Goal: Understand process/instructions: Learn how to perform a task or action

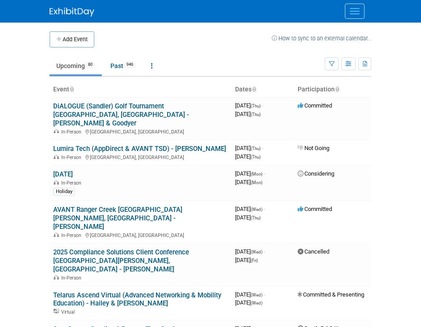
click at [394, 105] on body "AireSpring Events Add Event Bulk Upload Events Shareable Event Boards Task Boar…" at bounding box center [210, 163] width 421 height 327
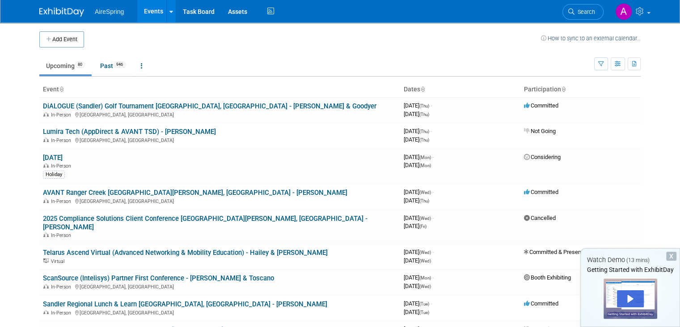
click at [252, 67] on ul "Upcoming 80 Past 946 All Events 1026 Past and Upcoming Grouped Annually Events …" at bounding box center [316, 66] width 555 height 20
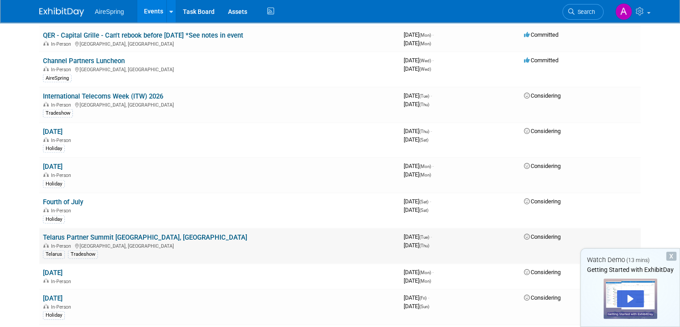
scroll to position [1923, 0]
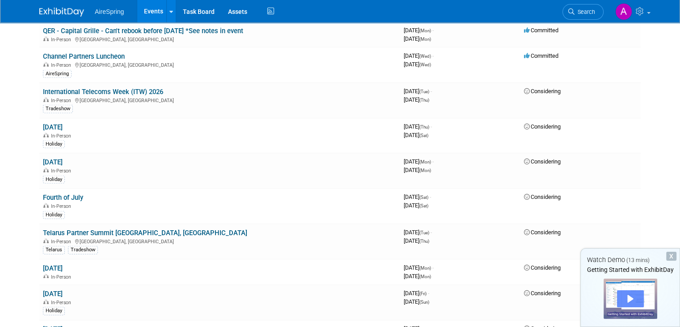
click at [421, 293] on div "Play" at bounding box center [630, 298] width 27 height 17
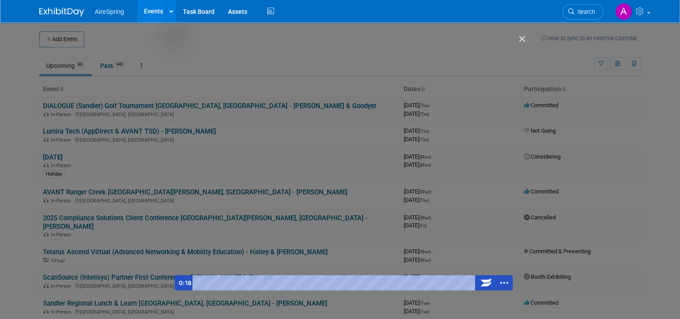
click at [311, 165] on div "Getting Started with ExhibitDay" at bounding box center [343, 163] width 339 height 255
click at [295, 179] on div "Getting Started with ExhibitDay" at bounding box center [343, 163] width 339 height 255
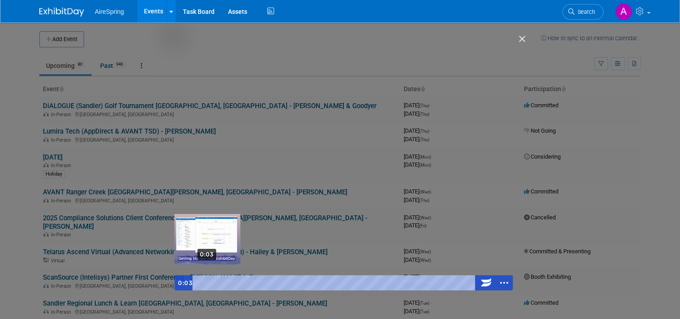
click at [197, 280] on div "0:03" at bounding box center [335, 283] width 276 height 15
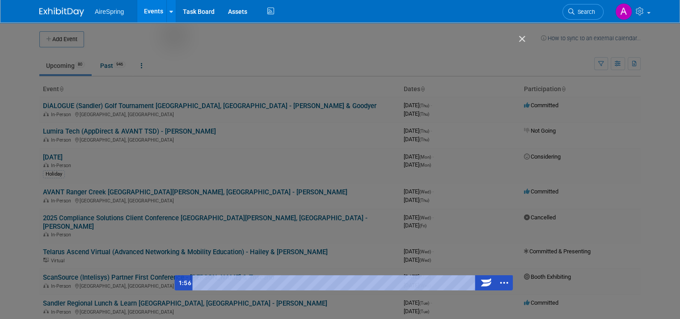
click at [317, 84] on div "Getting Started with ExhibitDay" at bounding box center [343, 163] width 339 height 255
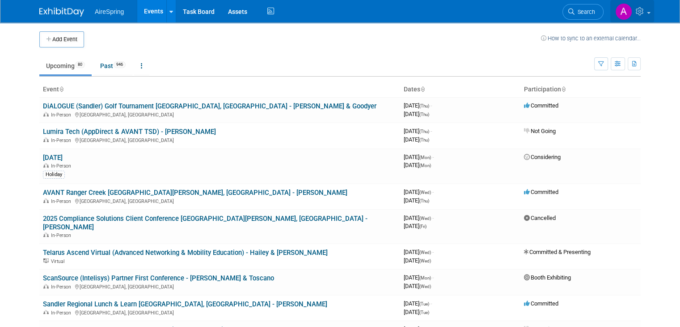
click at [421, 8] on icon at bounding box center [641, 11] width 10 height 8
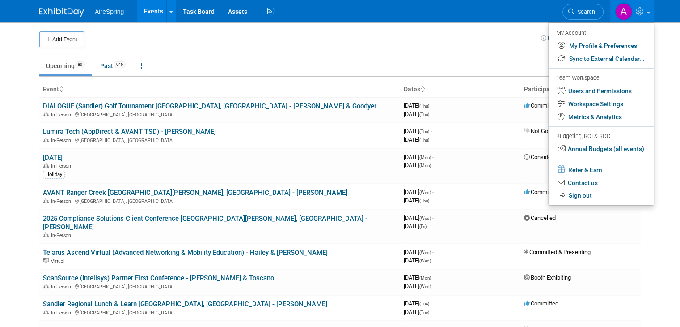
click at [100, 13] on span "AireSpring" at bounding box center [109, 11] width 29 height 7
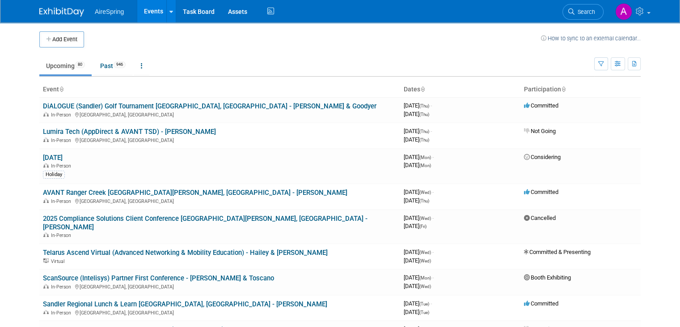
drag, startPoint x: 114, startPoint y: 5, endPoint x: 119, endPoint y: 7, distance: 5.5
click at [115, 6] on li "AireSpring" at bounding box center [116, 8] width 42 height 13
click at [166, 8] on link at bounding box center [170, 11] width 9 height 22
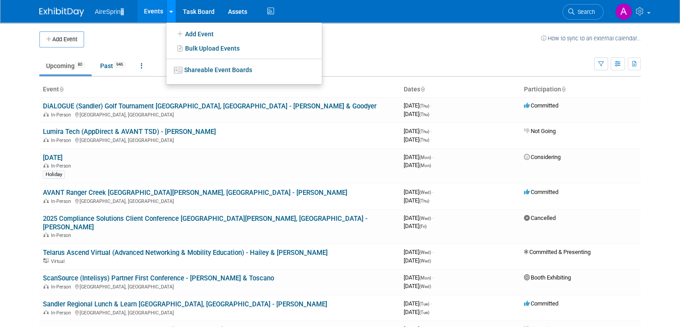
click at [166, 8] on link at bounding box center [170, 11] width 9 height 22
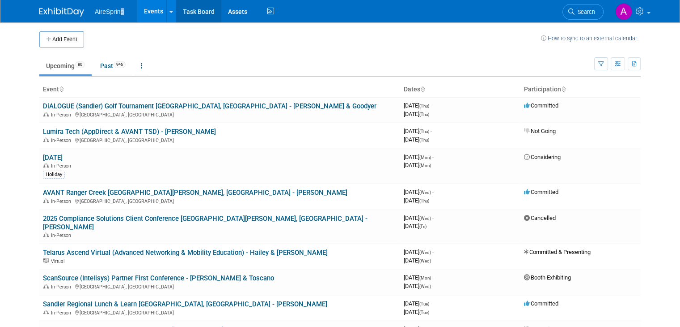
click at [193, 13] on link "Task Board" at bounding box center [198, 11] width 45 height 22
click at [197, 9] on link "Task Board" at bounding box center [198, 11] width 45 height 22
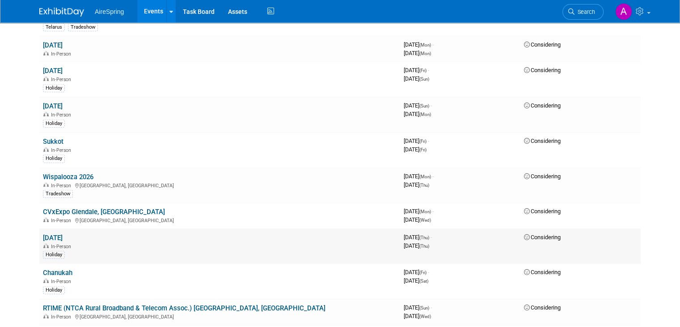
scroll to position [2192, 0]
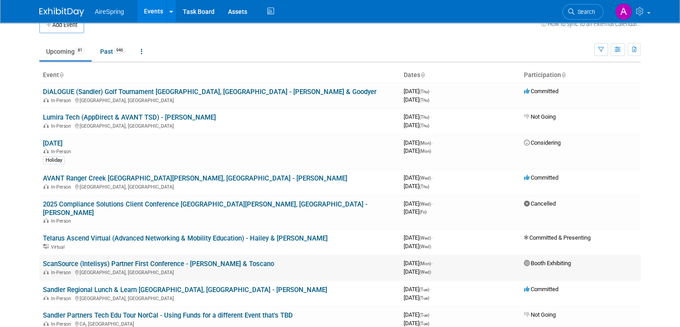
scroll to position [0, 0]
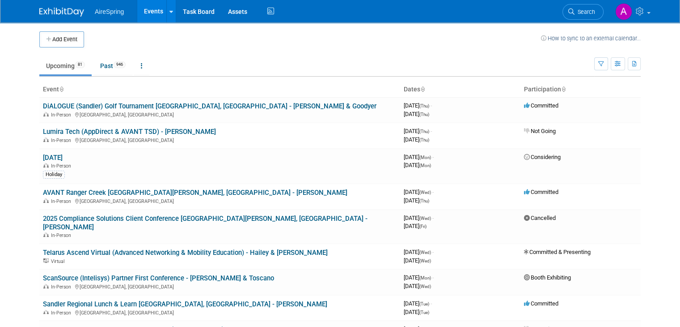
click at [317, 44] on td at bounding box center [312, 39] width 457 height 16
click at [571, 40] on link "How to sync to an external calendar..." at bounding box center [591, 38] width 100 height 7
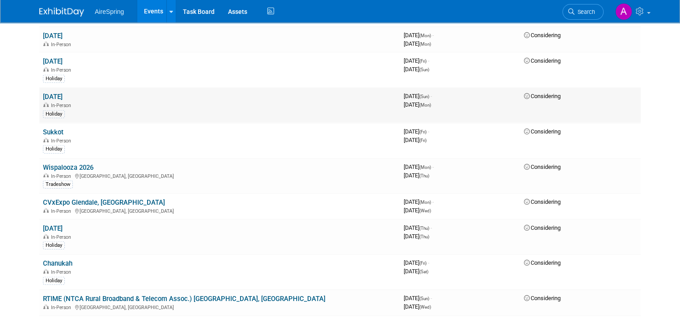
scroll to position [2222, 0]
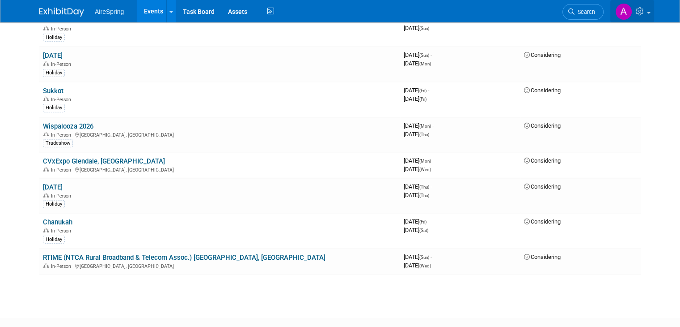
click at [654, 7] on link at bounding box center [633, 11] width 44 height 22
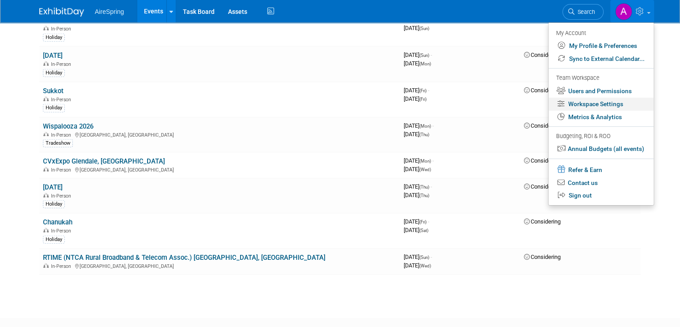
click at [626, 103] on link "Workspace Settings" at bounding box center [601, 104] width 105 height 13
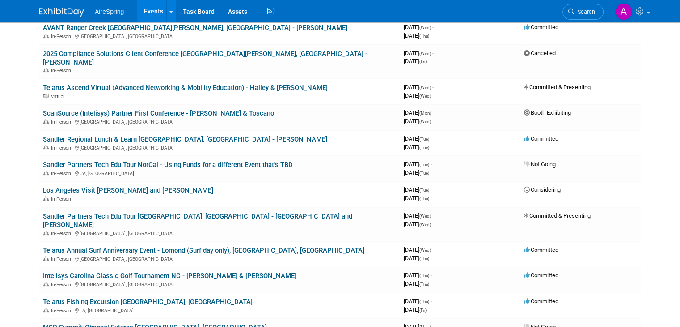
scroll to position [0, 0]
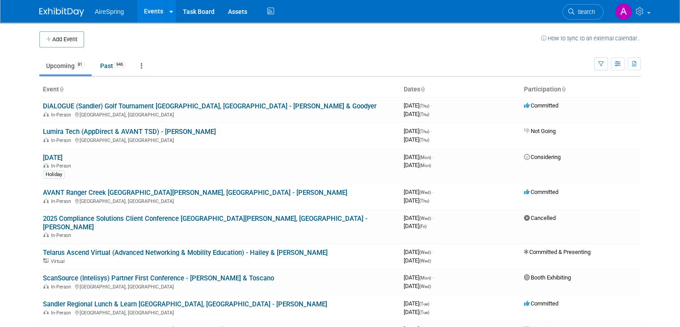
click at [209, 54] on td "Upcoming 81 Past 946 All Events 1027 Past and Upcoming Grouped Annually Events …" at bounding box center [316, 61] width 555 height 29
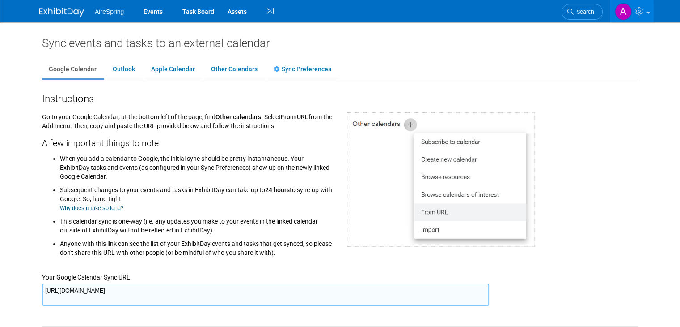
click at [467, 37] on div "Sync events and tasks to an external calendar" at bounding box center [340, 43] width 596 height 14
drag, startPoint x: 17, startPoint y: 129, endPoint x: 27, endPoint y: 130, distance: 9.9
click at [19, 129] on body "AireSpring Events Task Board Assets" at bounding box center [340, 163] width 680 height 327
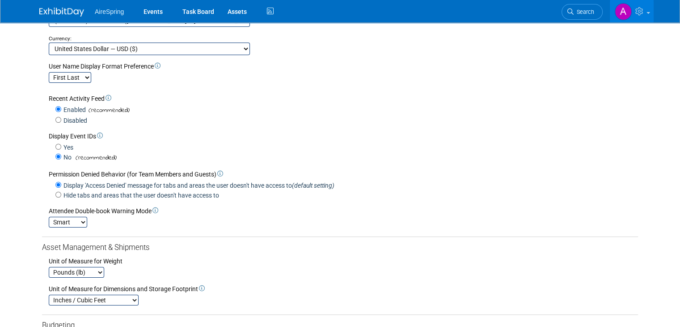
scroll to position [115, 0]
